Goal: Task Accomplishment & Management: Manage account settings

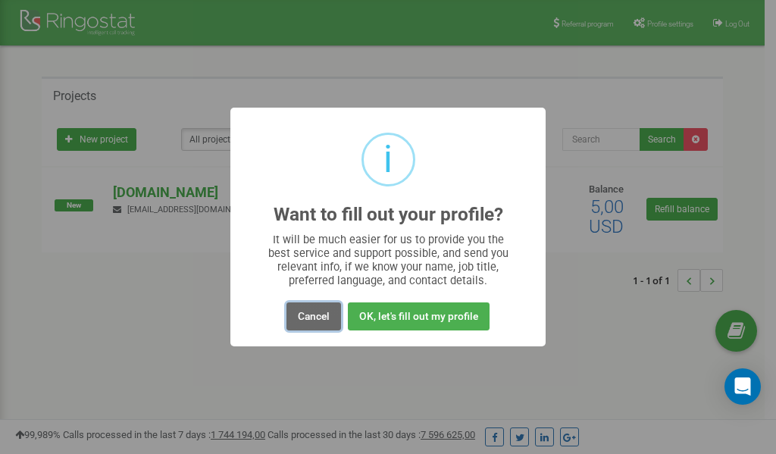
click at [311, 316] on button "Cancel" at bounding box center [313, 316] width 55 height 28
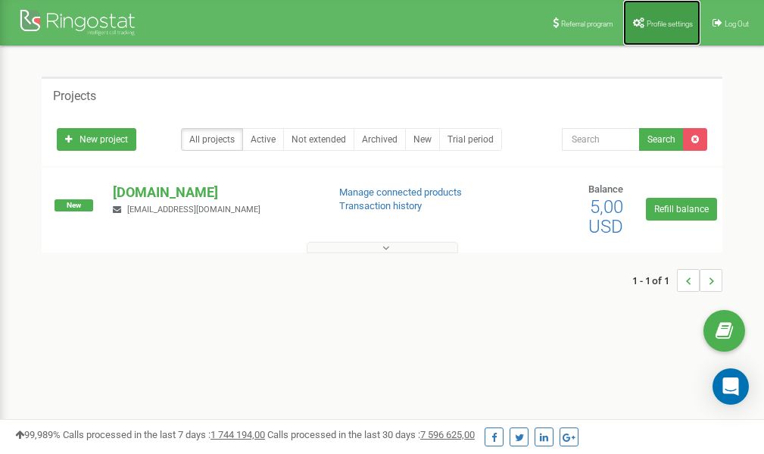
click at [660, 16] on link "Profile settings" at bounding box center [661, 22] width 77 height 45
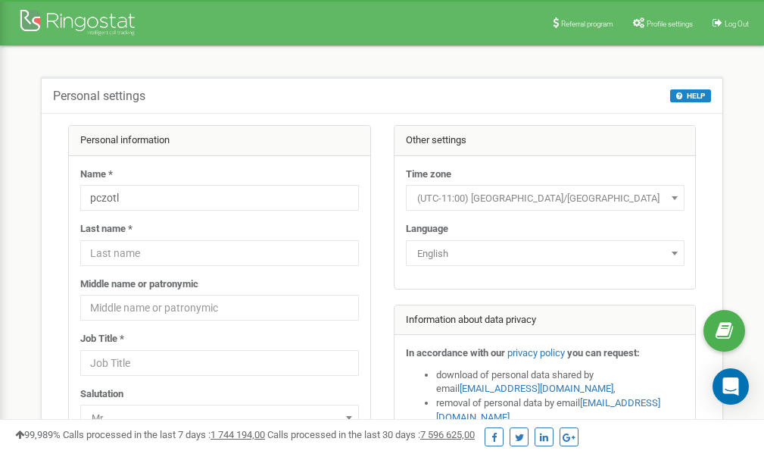
scroll to position [76, 0]
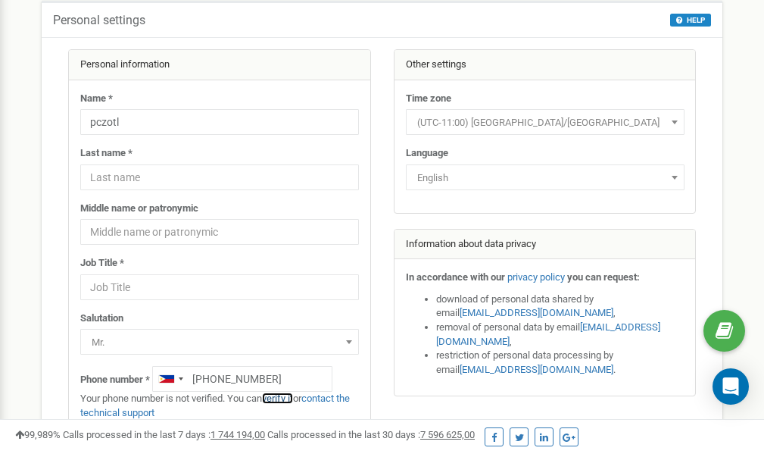
click at [286, 398] on link "verify it" at bounding box center [277, 397] width 31 height 11
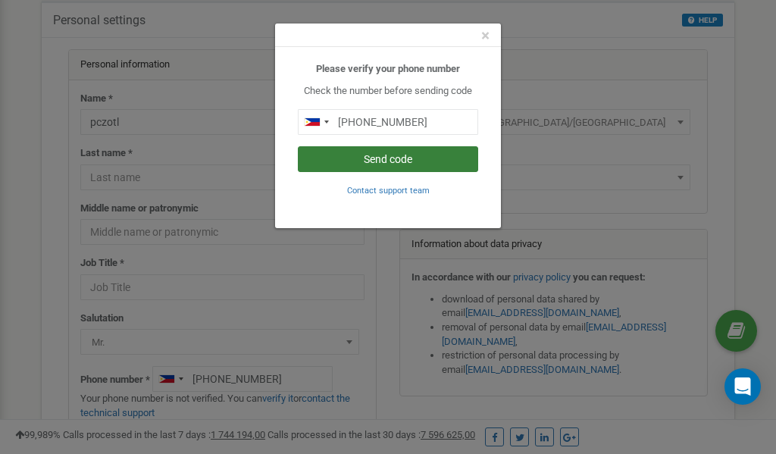
click at [397, 161] on button "Send code" at bounding box center [388, 159] width 180 height 26
